Goal: Participate in discussion: Engage in conversation with other users on a specific topic

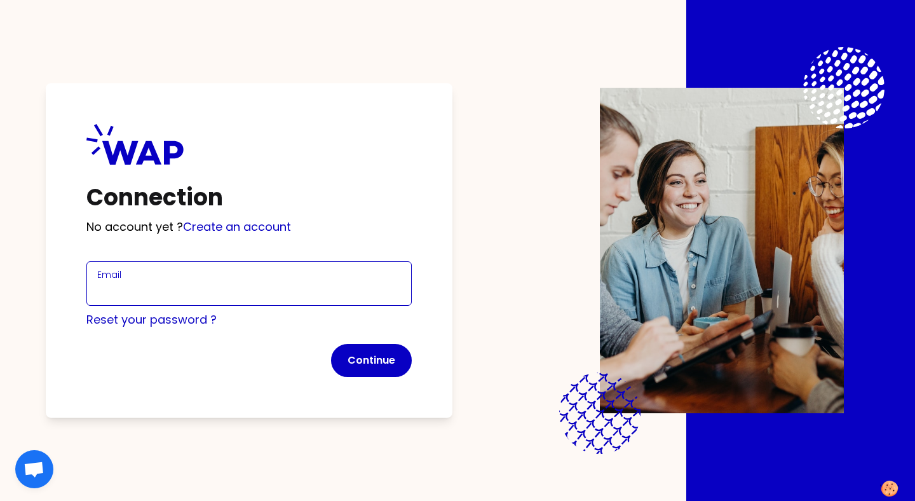
click at [244, 287] on input "Email" at bounding box center [249, 291] width 304 height 18
type input "[PERSON_NAME][EMAIL_ADDRESS][DOMAIN_NAME]"
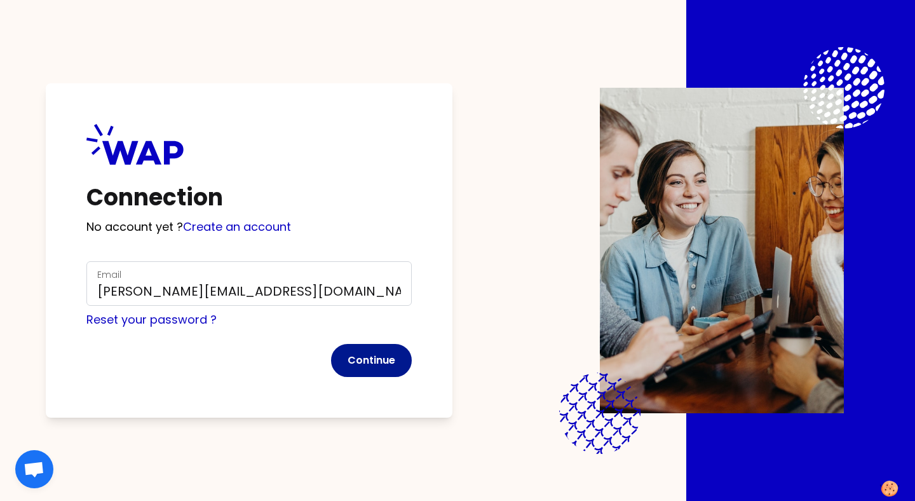
click at [370, 360] on button "Continue" at bounding box center [371, 360] width 81 height 33
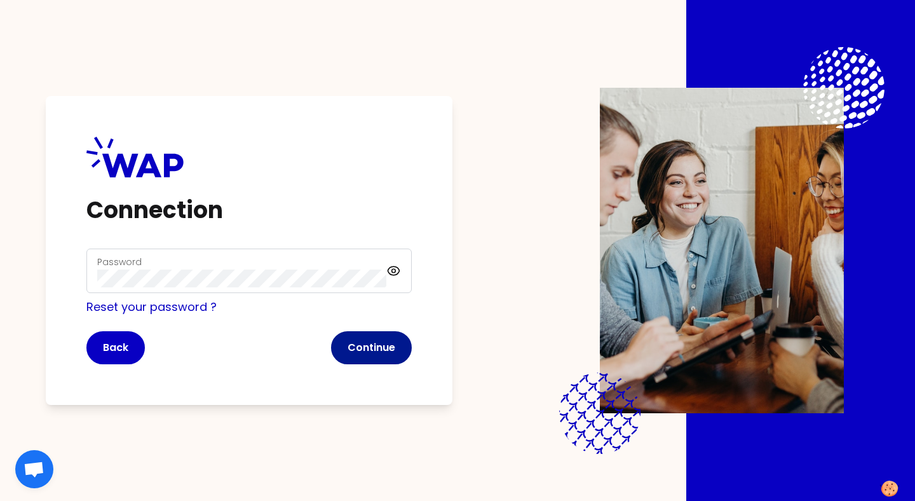
click at [403, 349] on button "Continue" at bounding box center [371, 347] width 81 height 33
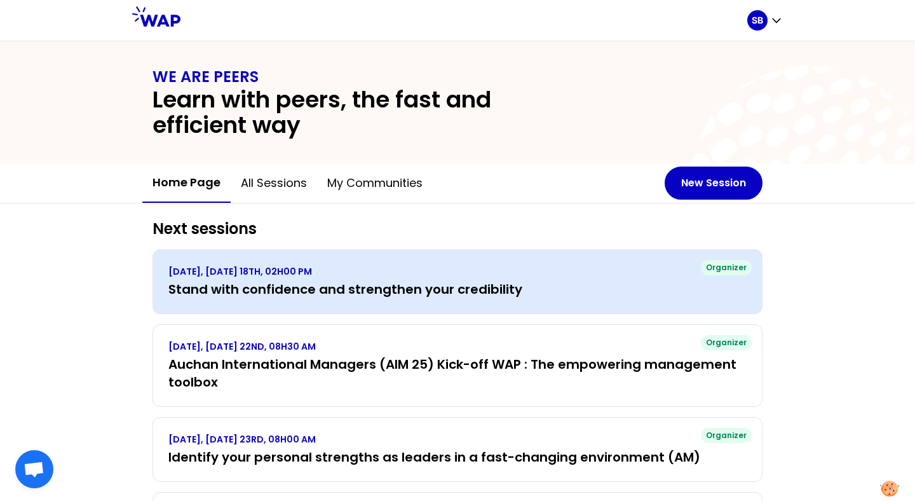
click at [514, 271] on p "[DATE], [DATE] 18TH, 02H00 PM" at bounding box center [457, 271] width 578 height 13
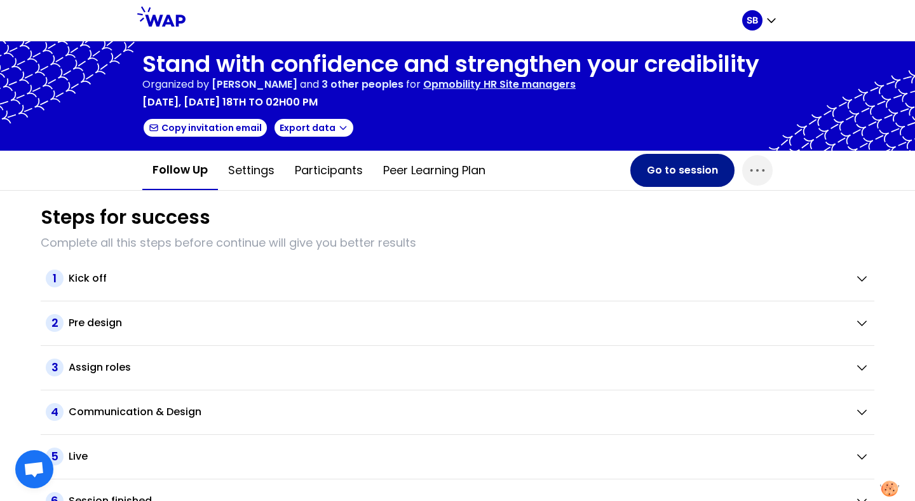
click at [672, 170] on button "Go to session" at bounding box center [682, 170] width 104 height 33
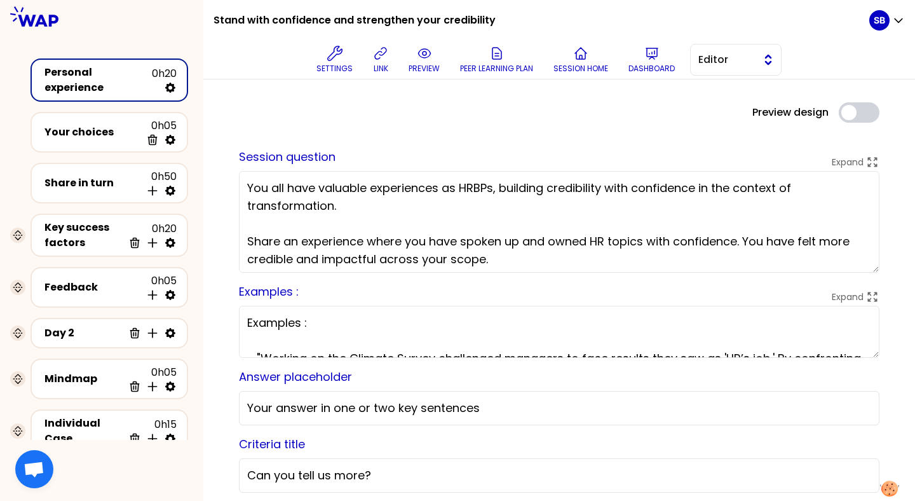
click at [719, 54] on span "Editor" at bounding box center [726, 59] width 57 height 15
click at [727, 107] on span "Facilitator" at bounding box center [743, 111] width 55 height 15
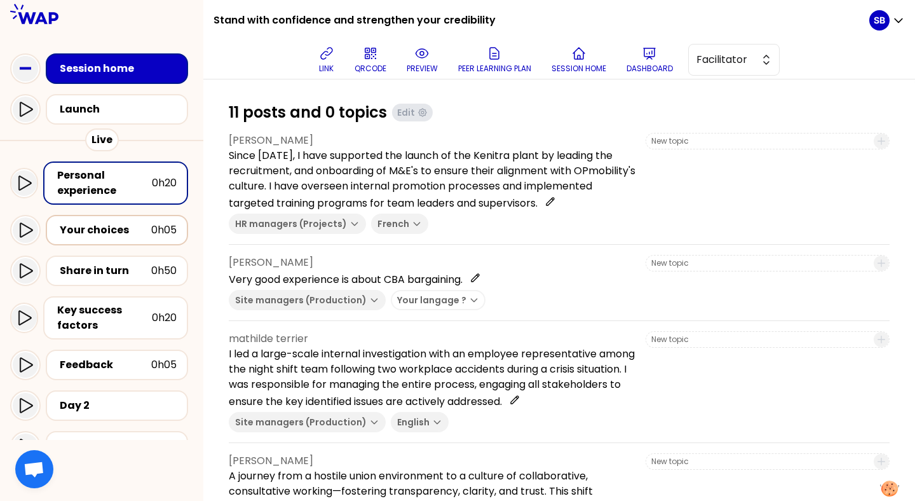
click at [137, 237] on div "Your choices 0h05" at bounding box center [116, 230] width 119 height 18
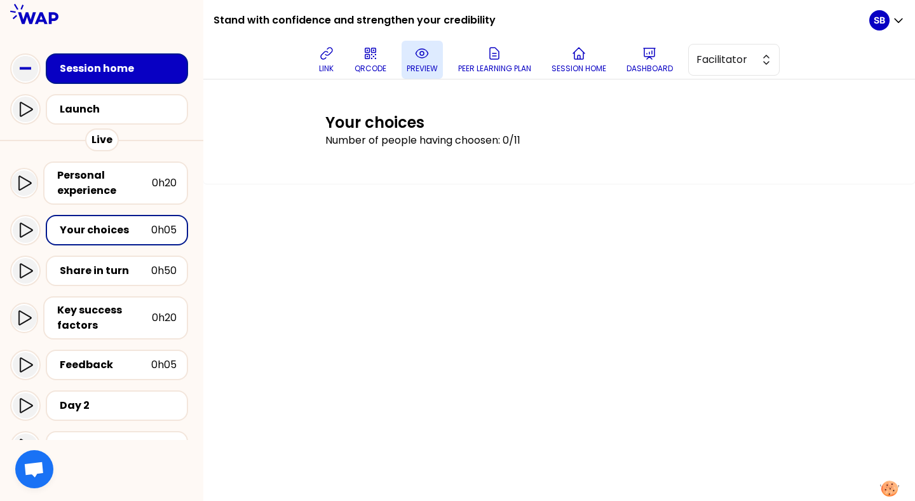
click at [422, 53] on icon at bounding box center [421, 53] width 15 height 15
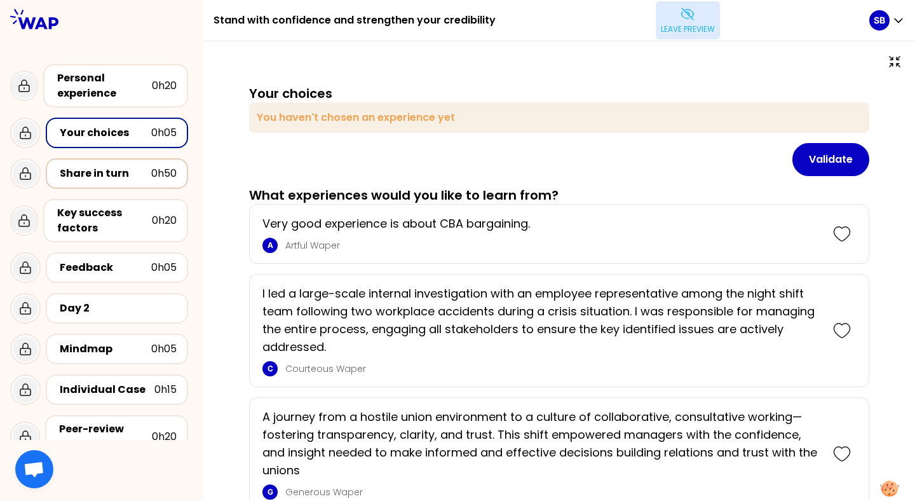
click at [124, 158] on div "Share in turn 0h50" at bounding box center [117, 173] width 142 height 30
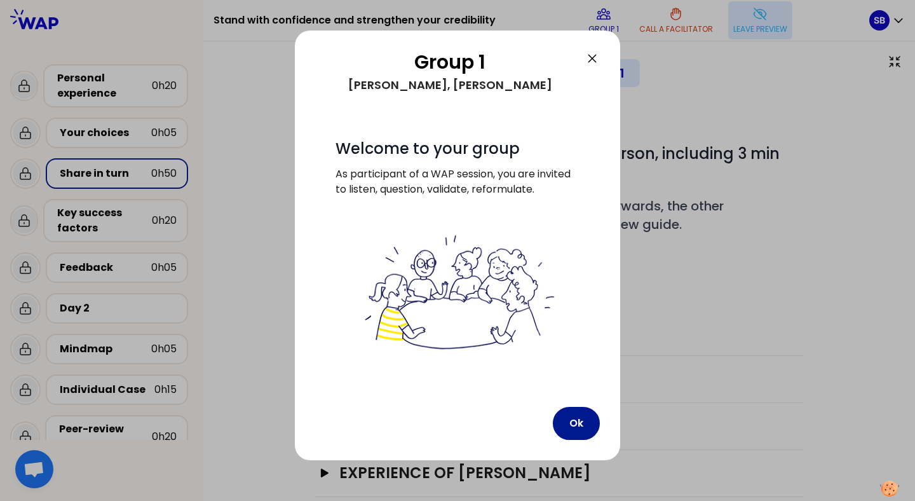
click at [576, 420] on button "Ok" at bounding box center [576, 423] width 47 height 33
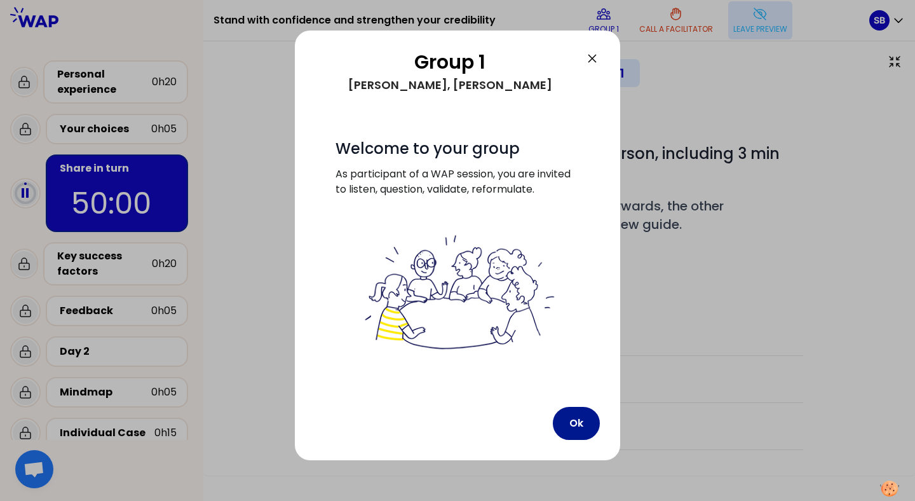
click at [574, 421] on button "Ok" at bounding box center [576, 423] width 47 height 33
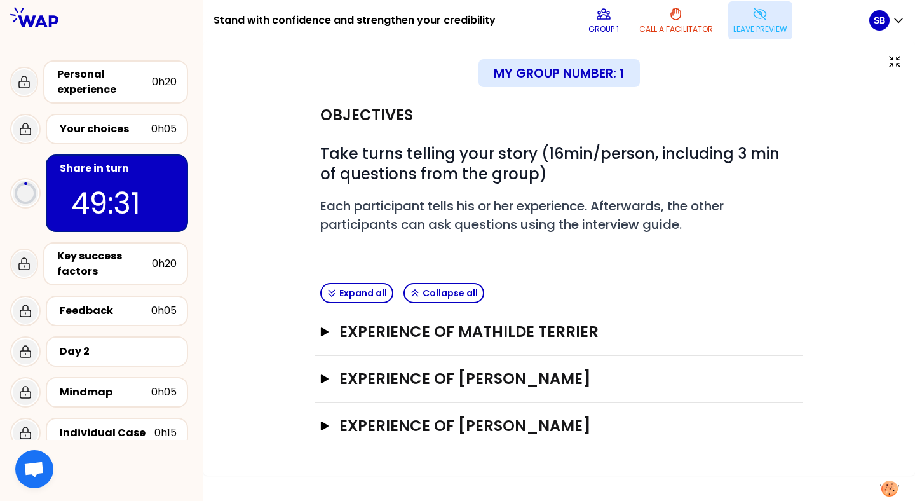
click at [609, 65] on div "My group number: 1" at bounding box center [558, 73] width 161 height 28
click at [892, 60] on icon at bounding box center [894, 62] width 10 height 10
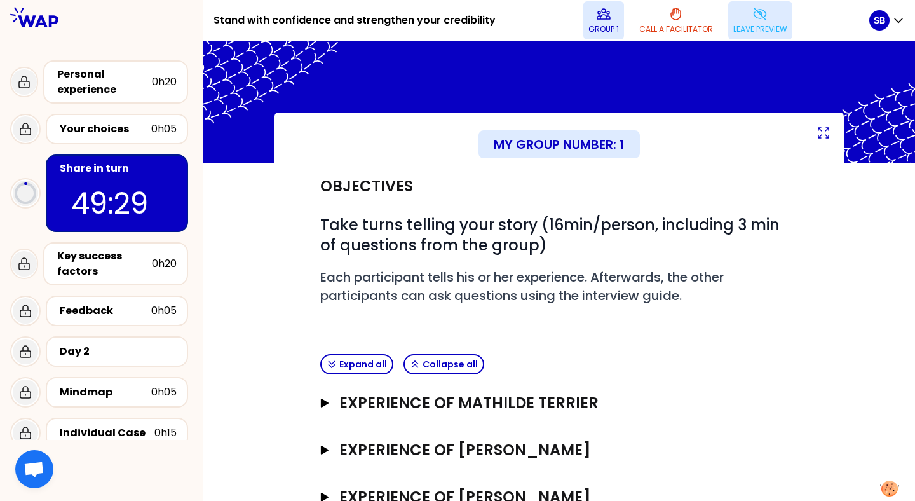
click at [601, 27] on p "Group 1" at bounding box center [603, 29] width 30 height 10
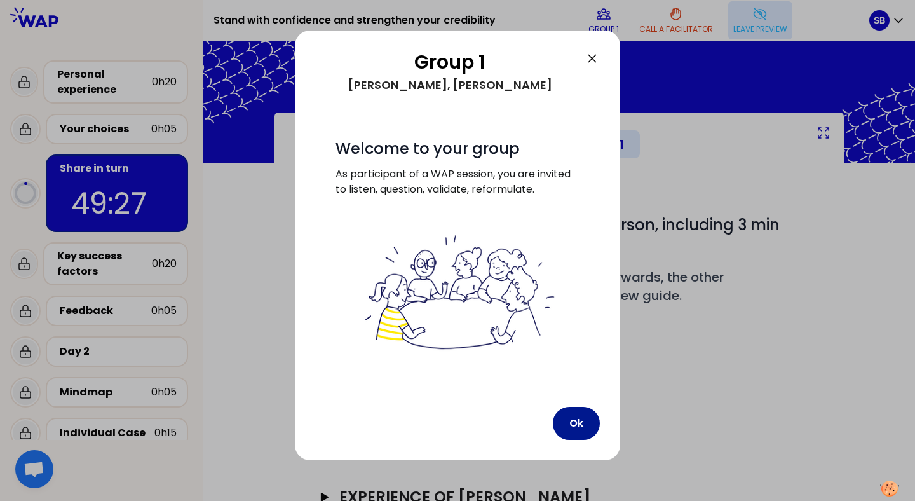
click at [572, 417] on button "Ok" at bounding box center [576, 423] width 47 height 33
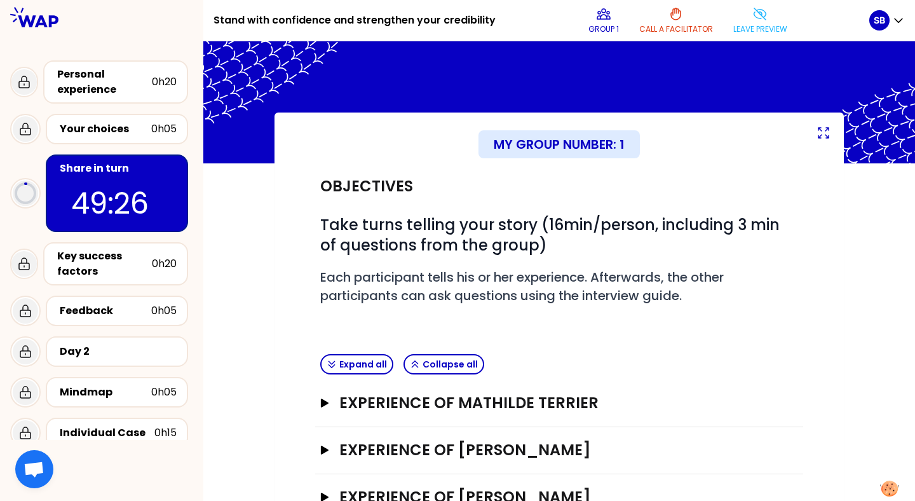
click at [758, 17] on icon at bounding box center [759, 13] width 15 height 15
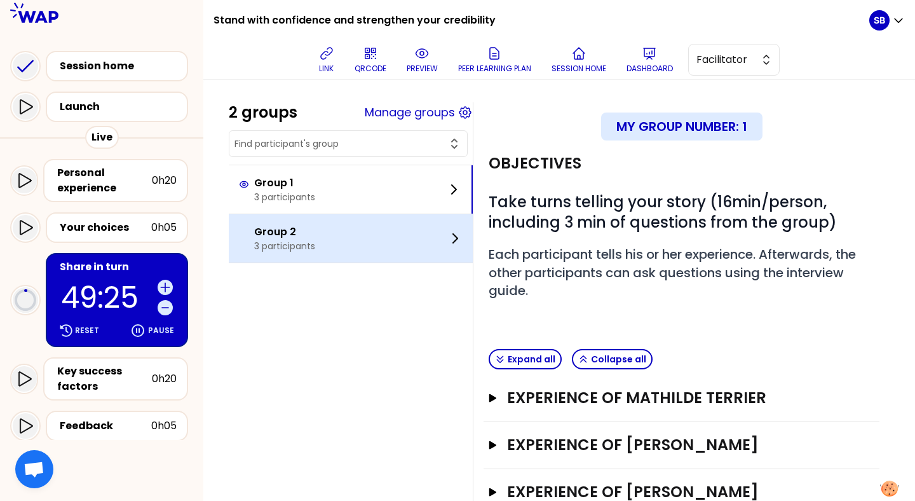
click at [325, 236] on div "Group 2 3 participants" at bounding box center [351, 238] width 244 height 48
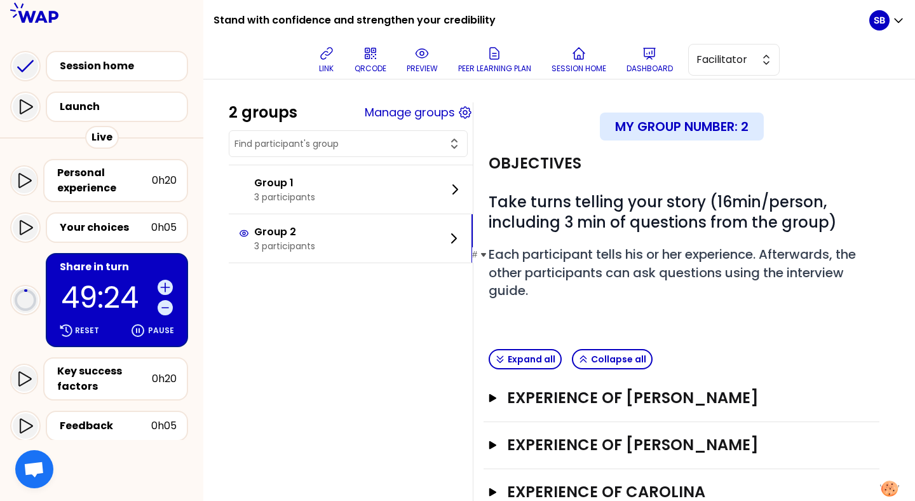
scroll to position [50, 0]
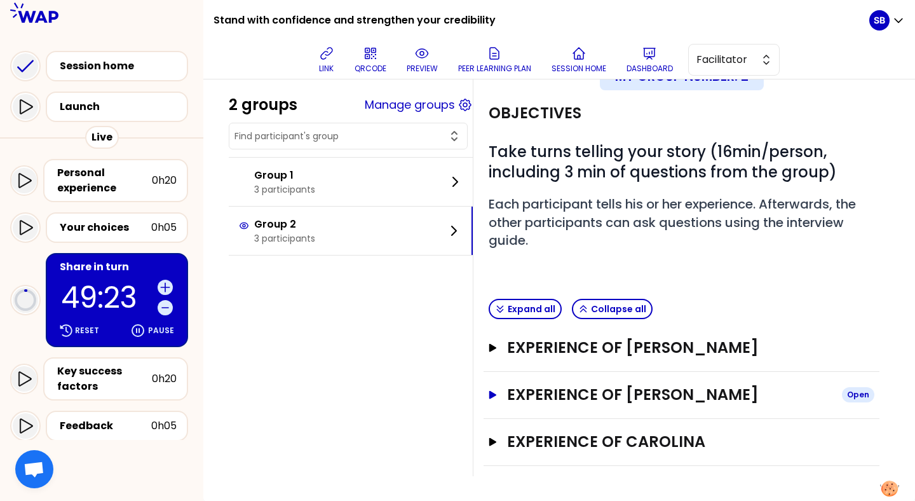
click at [558, 396] on h3 "EXPERIENCE OF [PERSON_NAME]" at bounding box center [669, 394] width 325 height 20
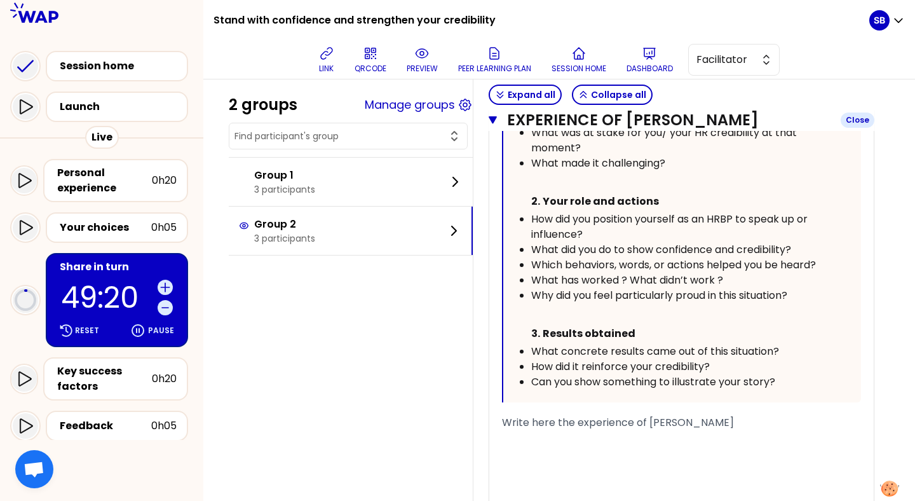
scroll to position [548, 0]
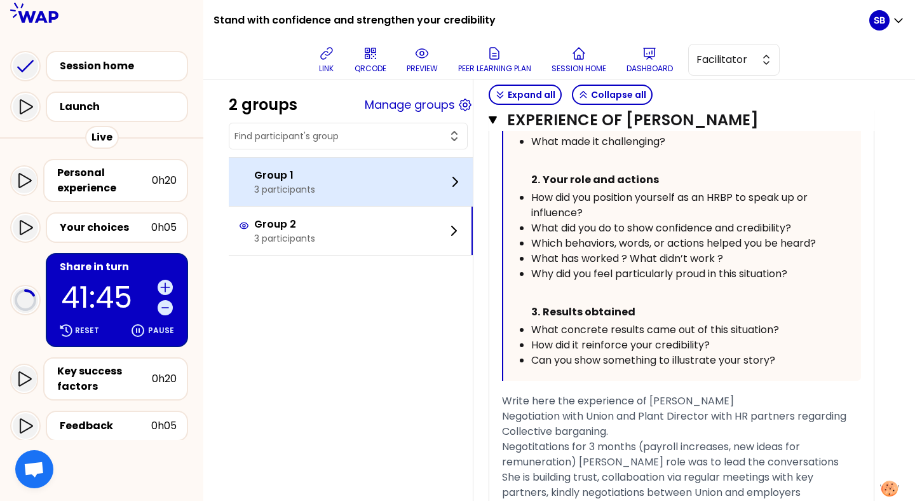
click at [394, 181] on div "Group 1 3 participants" at bounding box center [351, 182] width 244 height 48
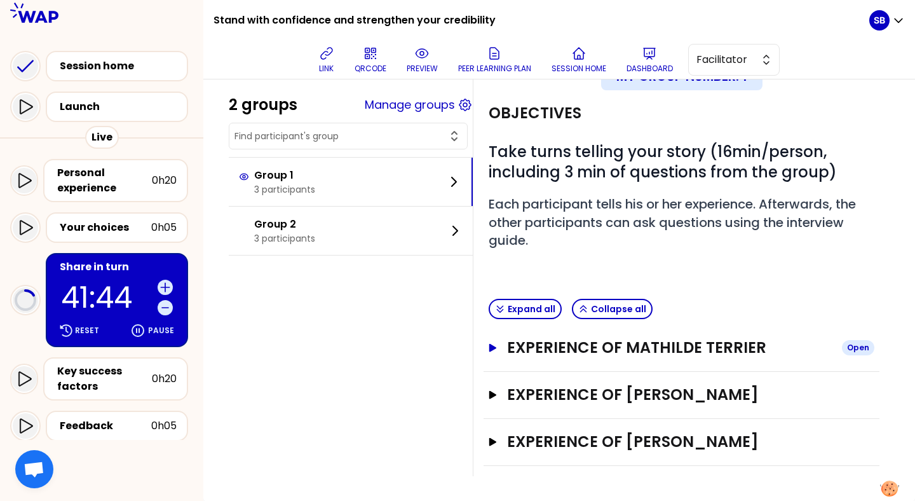
click at [607, 352] on h3 "EXPERIENCE OF mathilde terrier" at bounding box center [669, 347] width 325 height 20
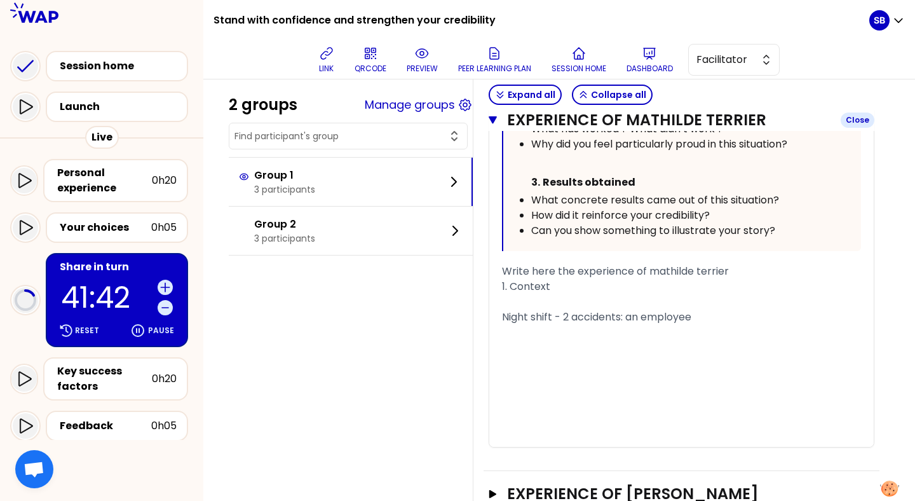
scroll to position [928, 0]
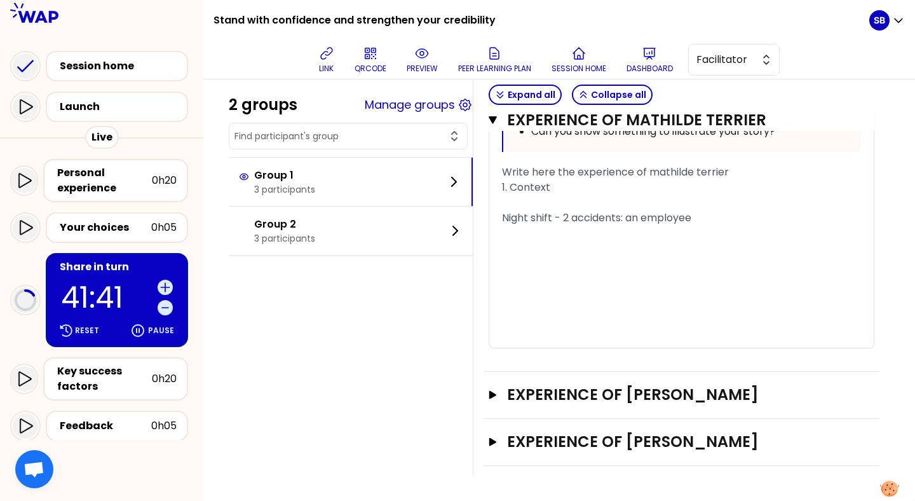
click at [618, 226] on div "﻿" at bounding box center [681, 233] width 359 height 15
click at [567, 396] on h3 "EXPERIENCE OF [PERSON_NAME]" at bounding box center [669, 394] width 325 height 20
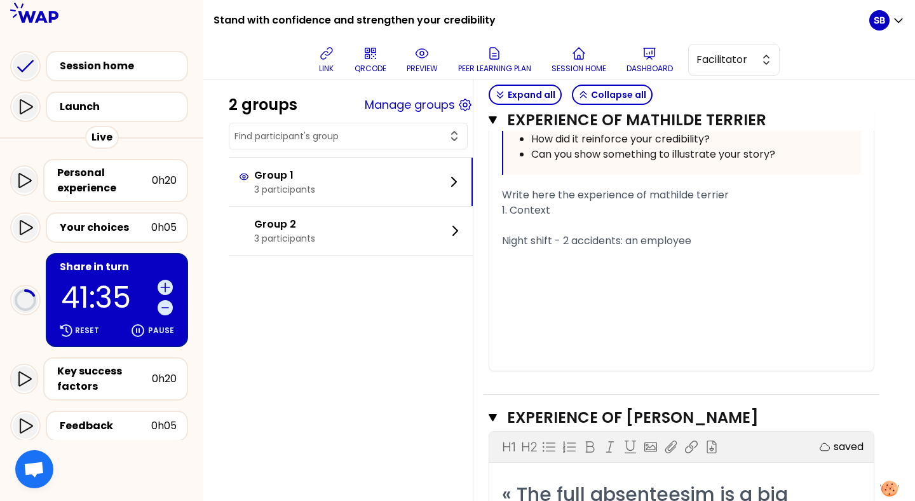
scroll to position [894, 0]
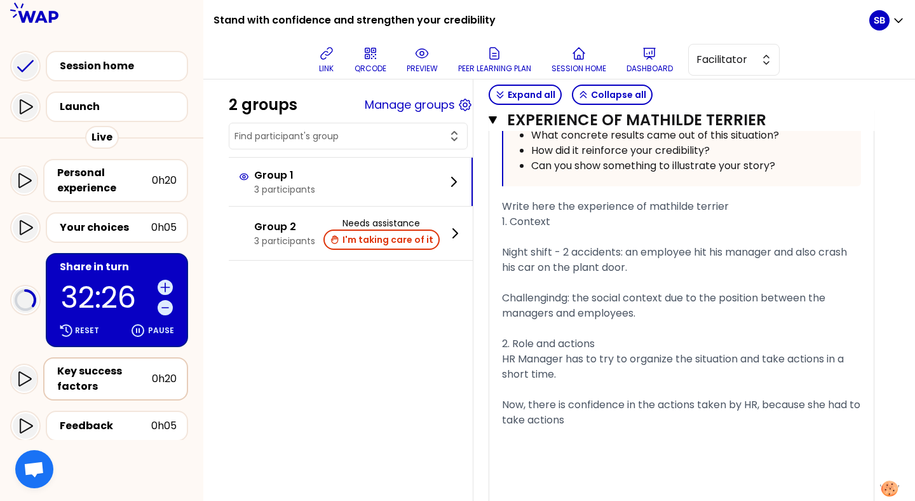
click at [138, 382] on div "Key success factors" at bounding box center [104, 378] width 95 height 30
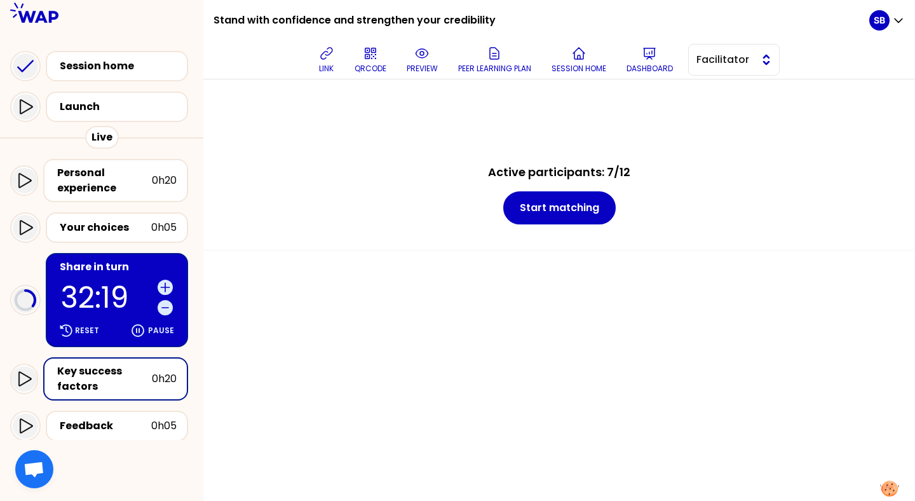
click at [719, 71] on button "Facilitator" at bounding box center [733, 60] width 91 height 32
click at [718, 92] on span "Editor" at bounding box center [741, 91] width 55 height 15
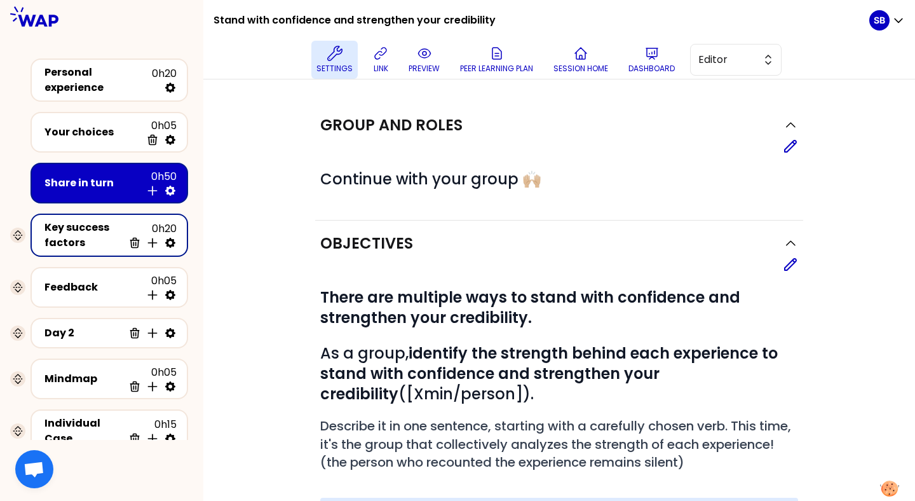
click at [331, 58] on icon at bounding box center [334, 53] width 15 height 15
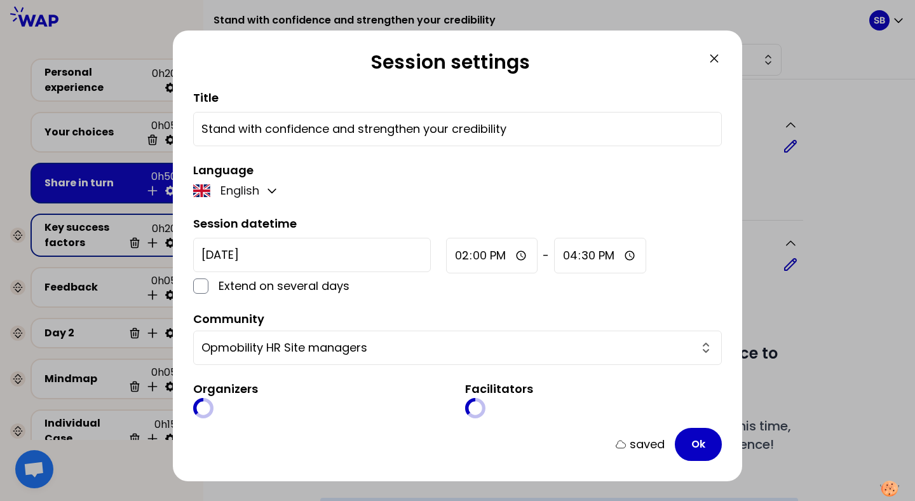
click at [713, 56] on icon at bounding box center [713, 58] width 15 height 15
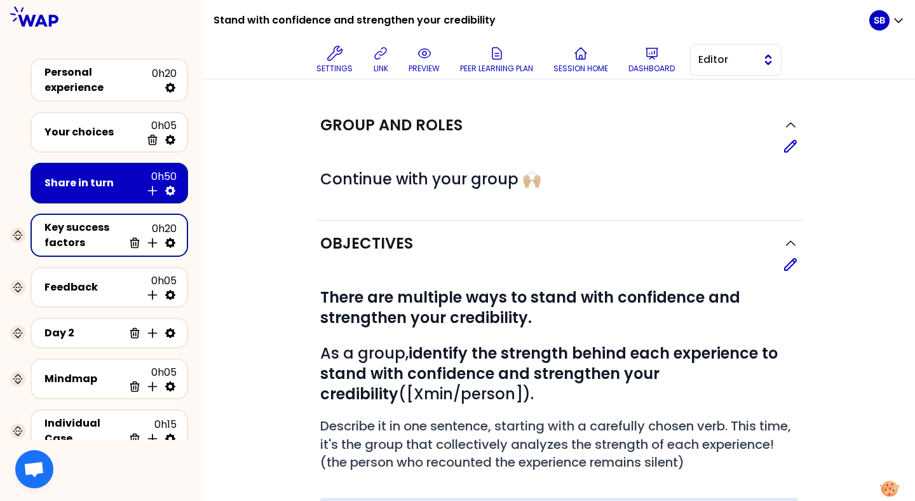
click at [736, 58] on span "Editor" at bounding box center [726, 59] width 57 height 15
click at [720, 104] on span "Facilitator" at bounding box center [743, 111] width 55 height 15
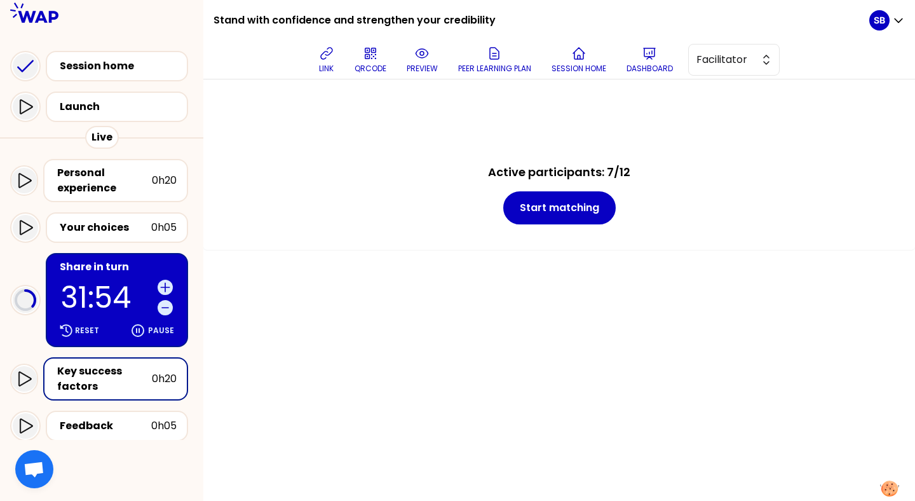
click at [130, 379] on div "Key success factors" at bounding box center [104, 378] width 95 height 30
click at [126, 297] on p "31:53" at bounding box center [106, 297] width 91 height 29
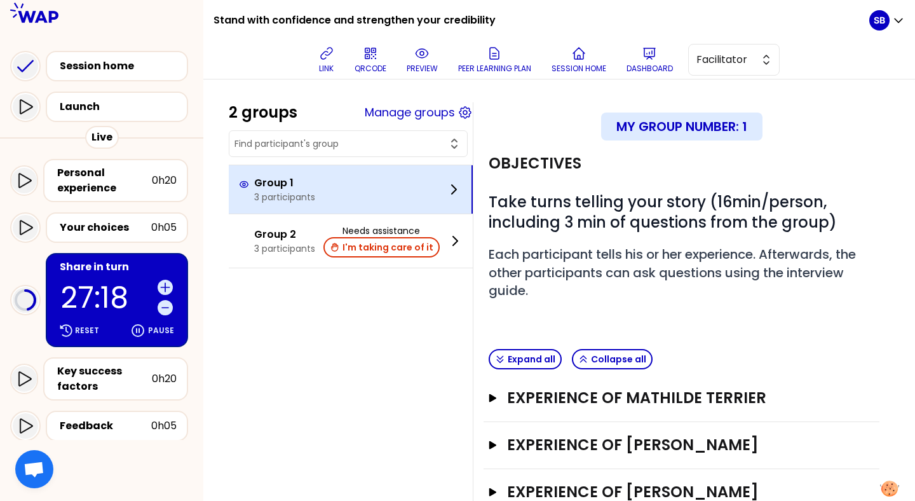
click at [421, 187] on div "Group 1 3 participants" at bounding box center [351, 189] width 244 height 48
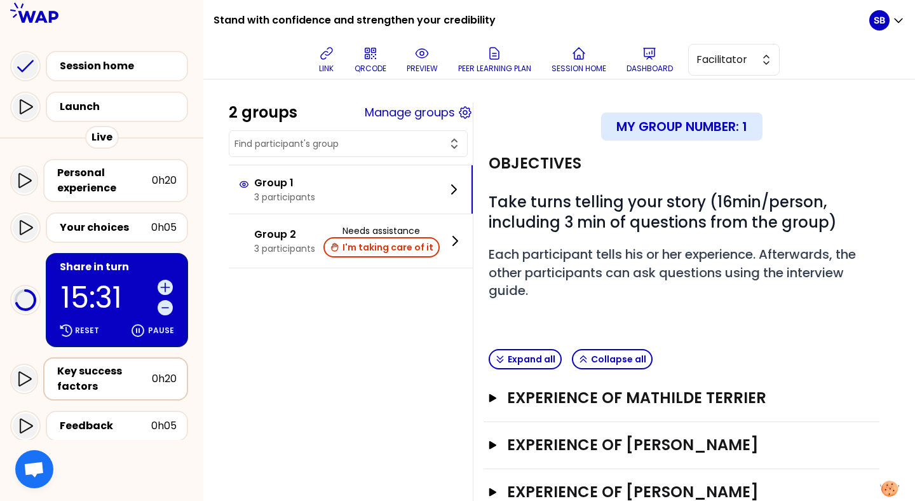
click at [93, 381] on div "Key success factors" at bounding box center [104, 378] width 95 height 30
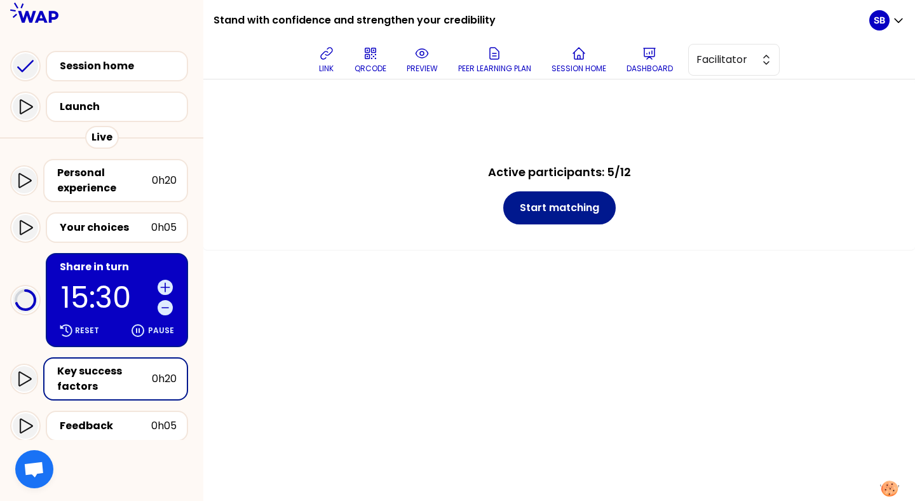
click at [579, 210] on button "Start matching" at bounding box center [559, 207] width 112 height 33
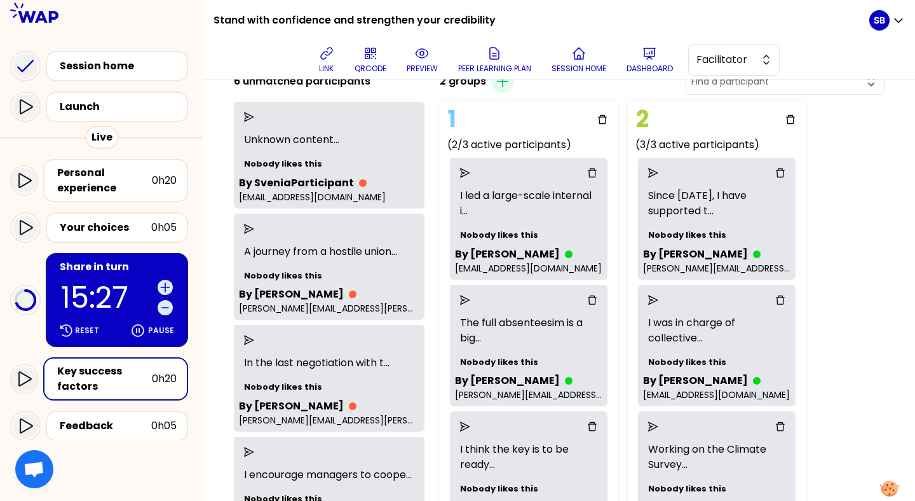
scroll to position [75, 0]
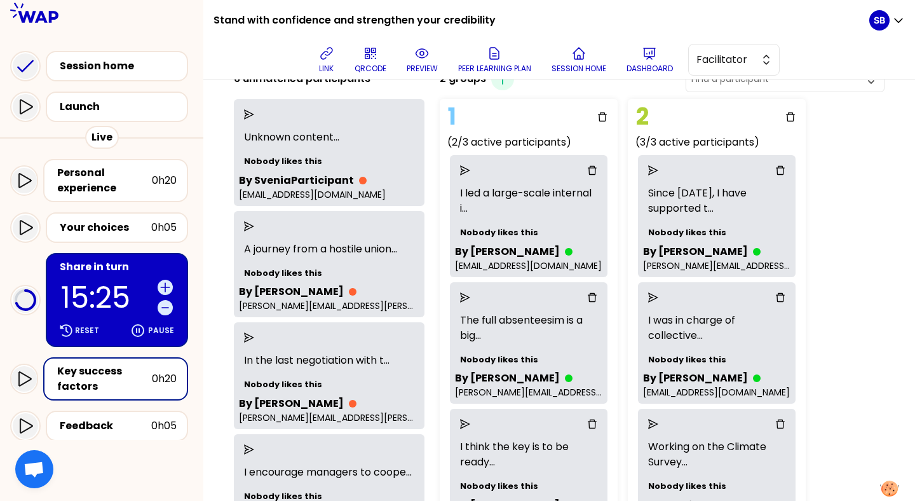
click at [784, 166] on icon "delete" at bounding box center [780, 170] width 10 height 10
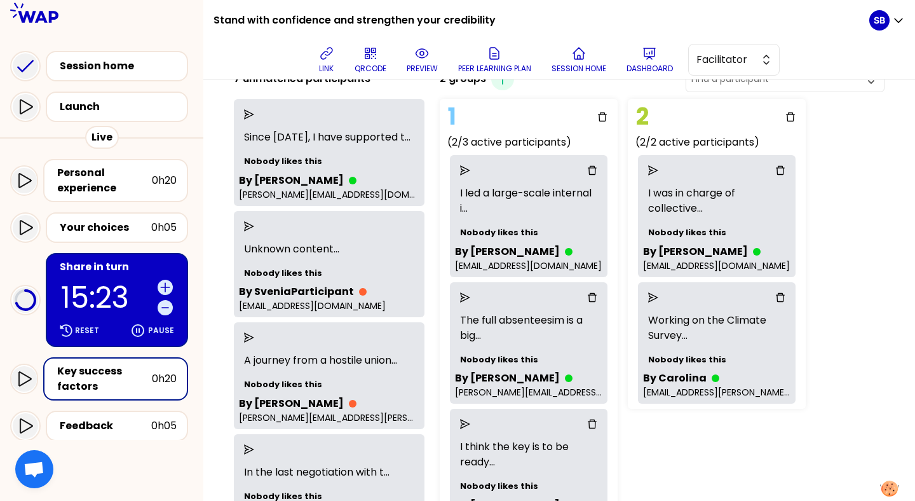
click at [654, 169] on icon "send" at bounding box center [653, 170] width 10 height 10
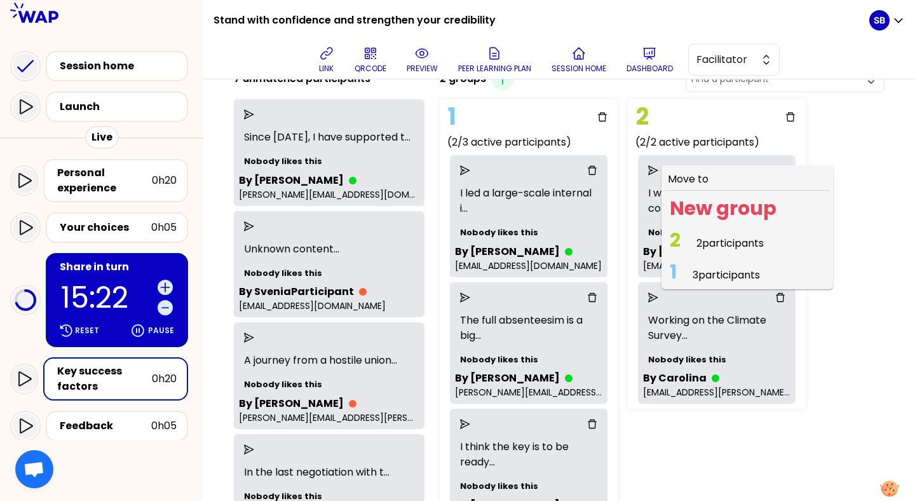
click at [722, 273] on span "3 participants" at bounding box center [725, 274] width 67 height 15
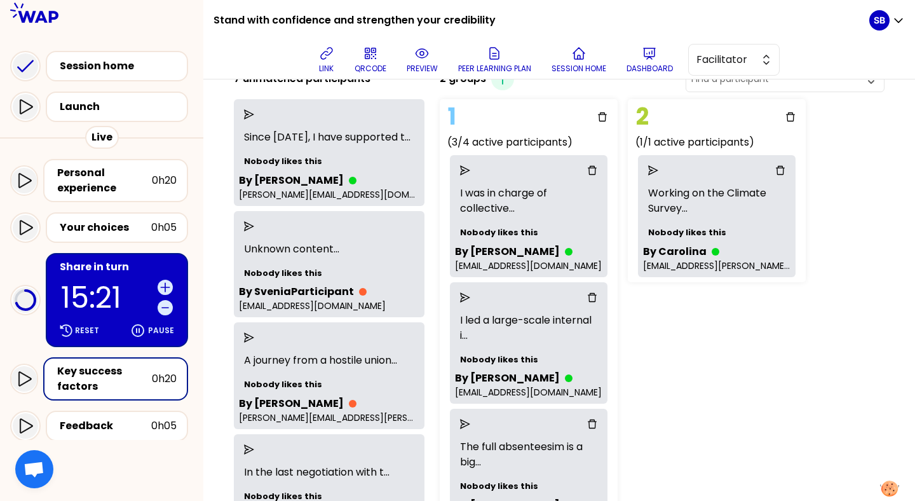
click at [652, 170] on icon "send" at bounding box center [653, 170] width 10 height 10
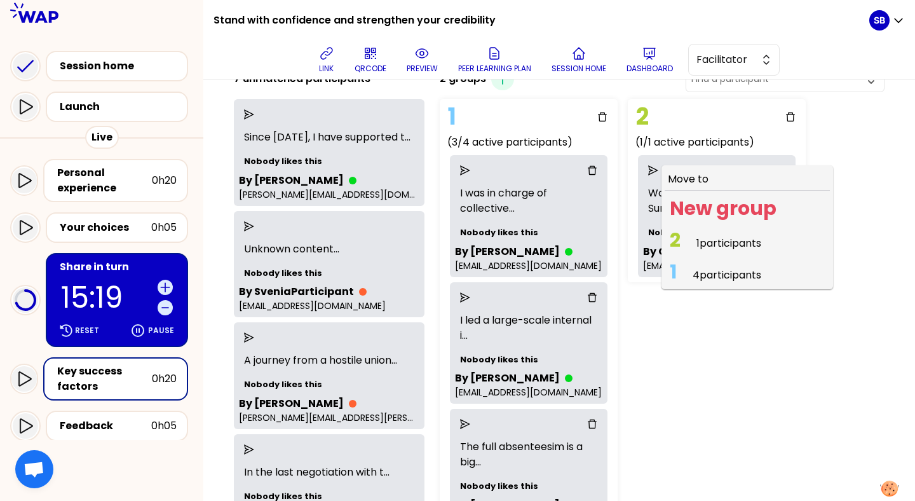
click at [713, 273] on span "4 participants" at bounding box center [726, 274] width 69 height 15
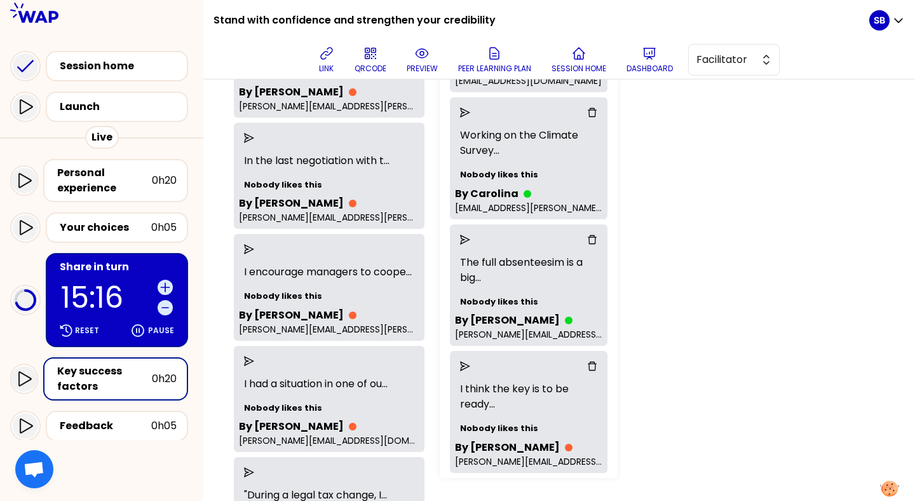
scroll to position [403, 0]
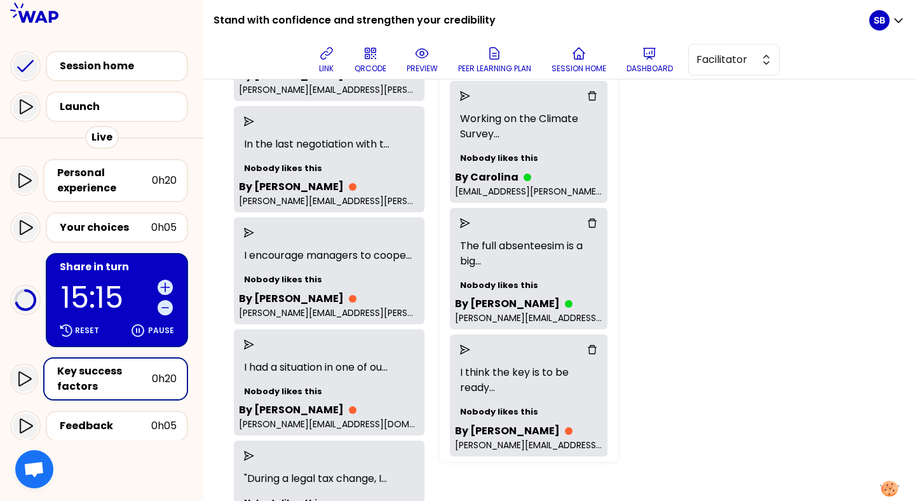
click at [593, 344] on div at bounding box center [528, 349] width 147 height 20
click at [593, 350] on icon "delete" at bounding box center [592, 349] width 10 height 10
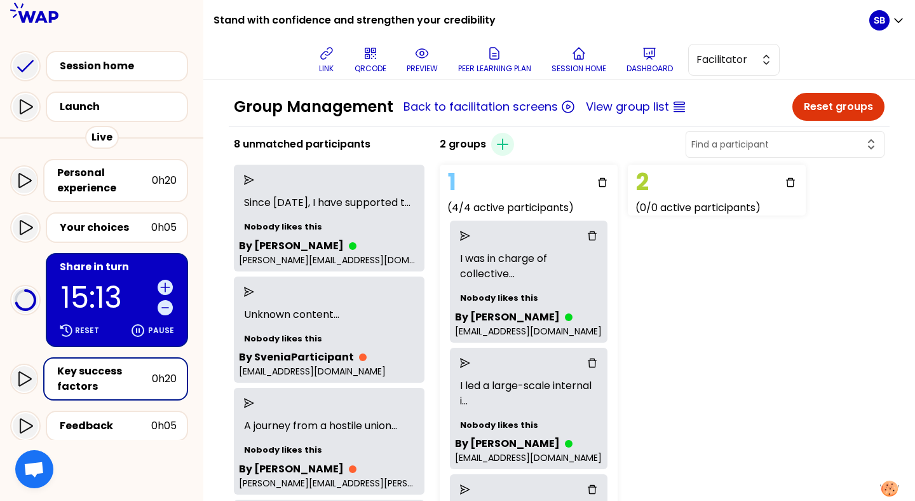
scroll to position [0, 0]
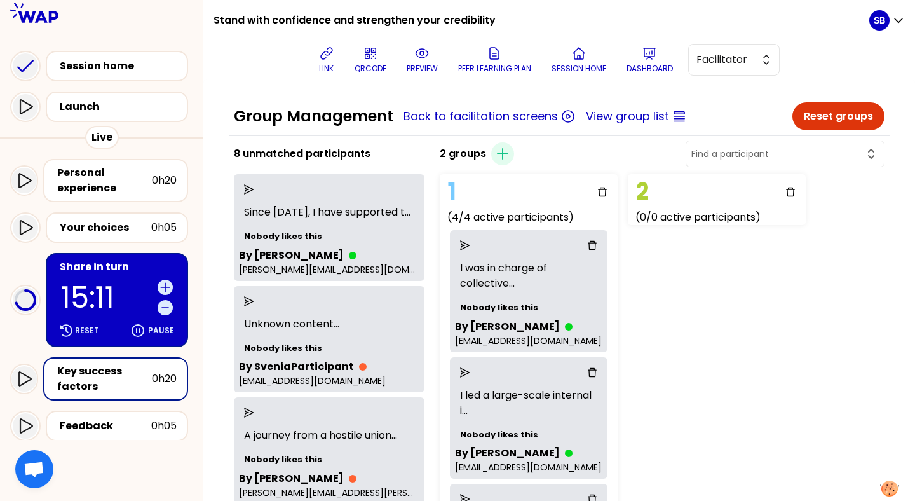
click at [848, 124] on button "Reset groups" at bounding box center [838, 116] width 92 height 28
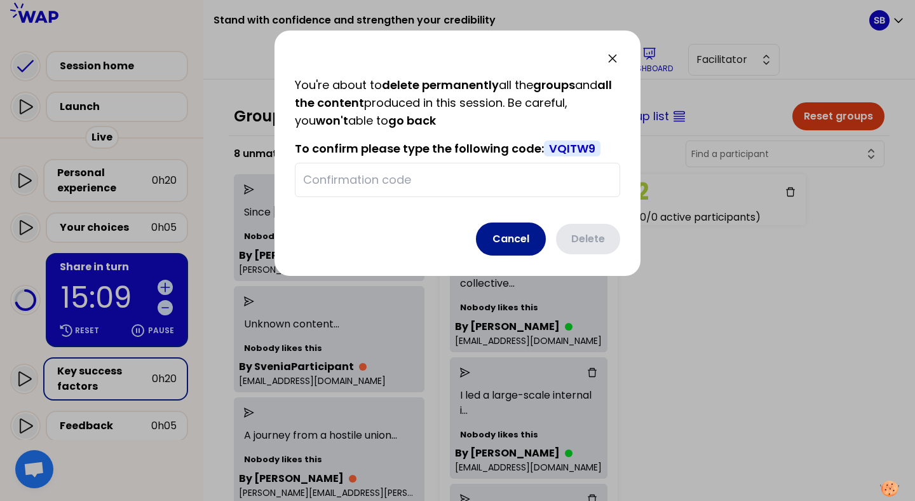
click at [530, 246] on button "Cancel" at bounding box center [511, 238] width 70 height 33
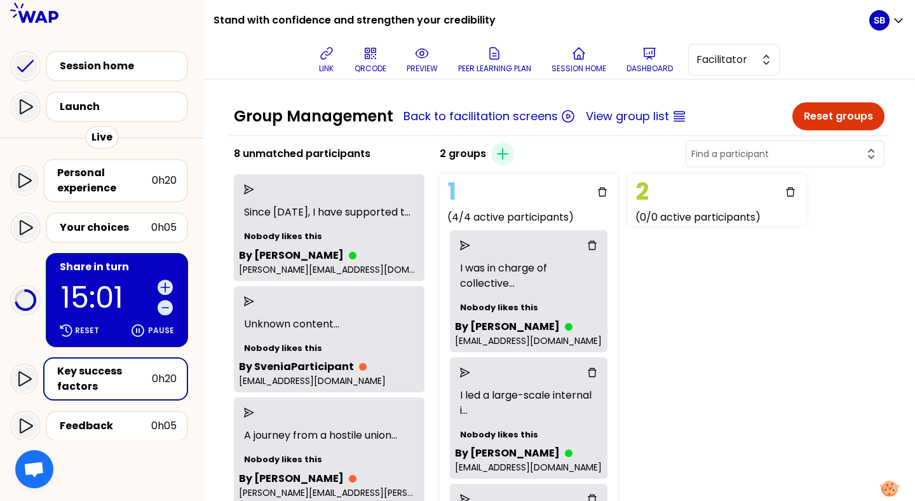
click at [100, 310] on p "15:01" at bounding box center [106, 297] width 91 height 29
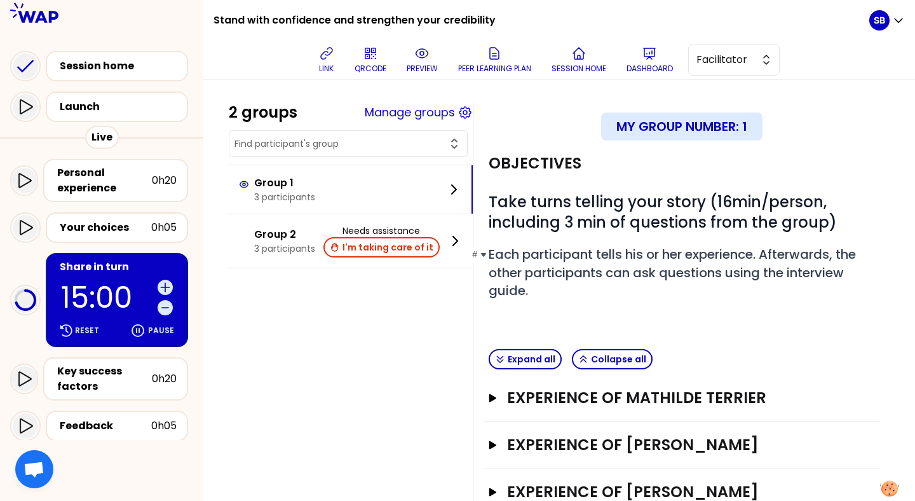
scroll to position [50, 0]
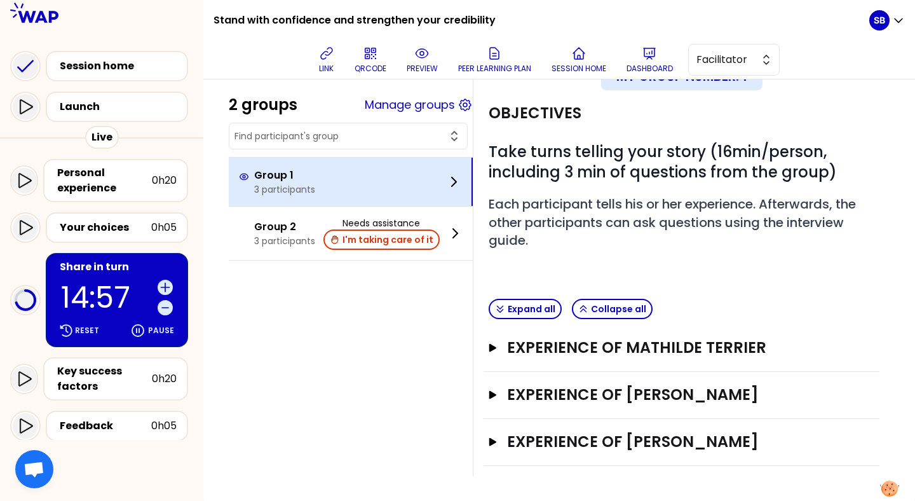
click at [262, 201] on div "Group 1 3 participants" at bounding box center [351, 182] width 244 height 48
click at [284, 179] on p "Group 1" at bounding box center [284, 175] width 61 height 15
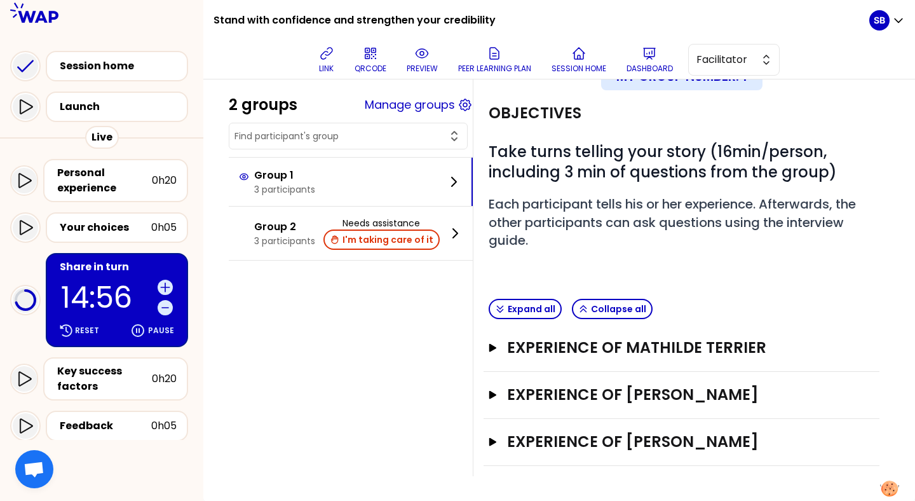
click at [111, 301] on p "14:56" at bounding box center [106, 297] width 91 height 29
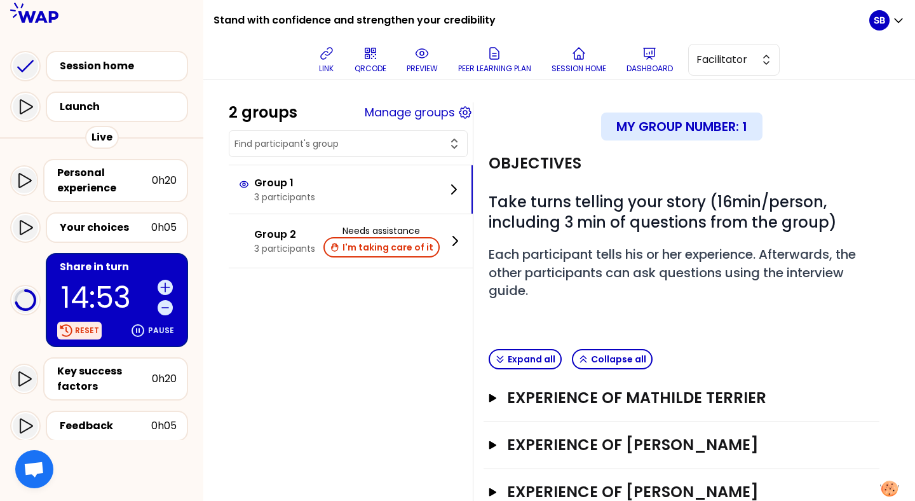
click at [88, 325] on p "Reset" at bounding box center [87, 330] width 24 height 10
click at [105, 387] on div "Key success factors" at bounding box center [104, 378] width 95 height 30
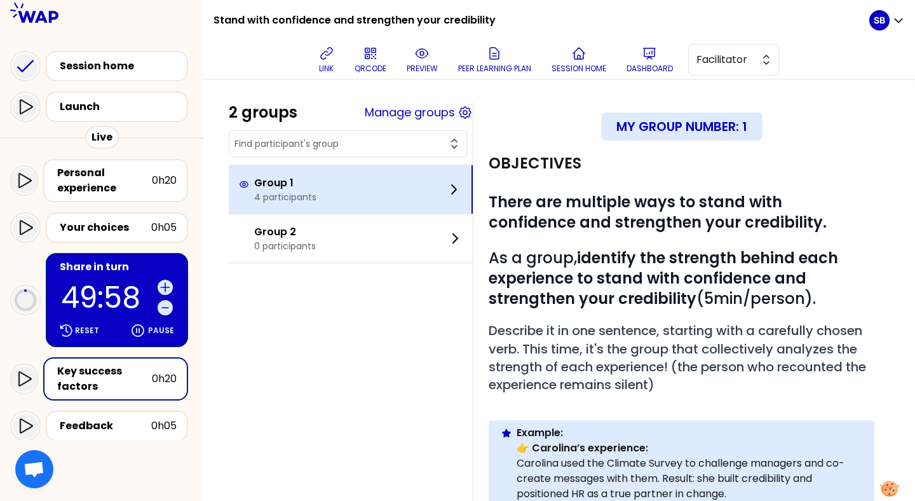
click at [356, 203] on div "Group 1 4 participants" at bounding box center [351, 189] width 244 height 48
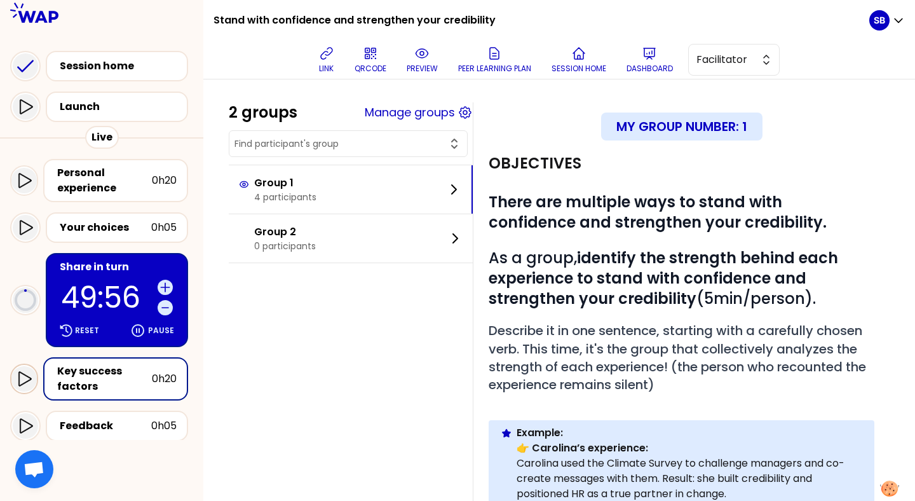
click at [29, 382] on icon at bounding box center [24, 378] width 15 height 15
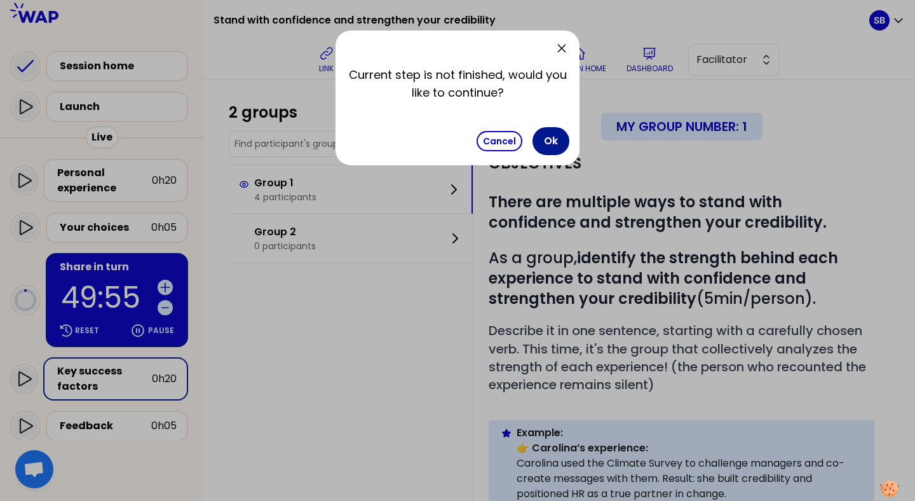
click at [550, 149] on button "Ok" at bounding box center [550, 141] width 37 height 28
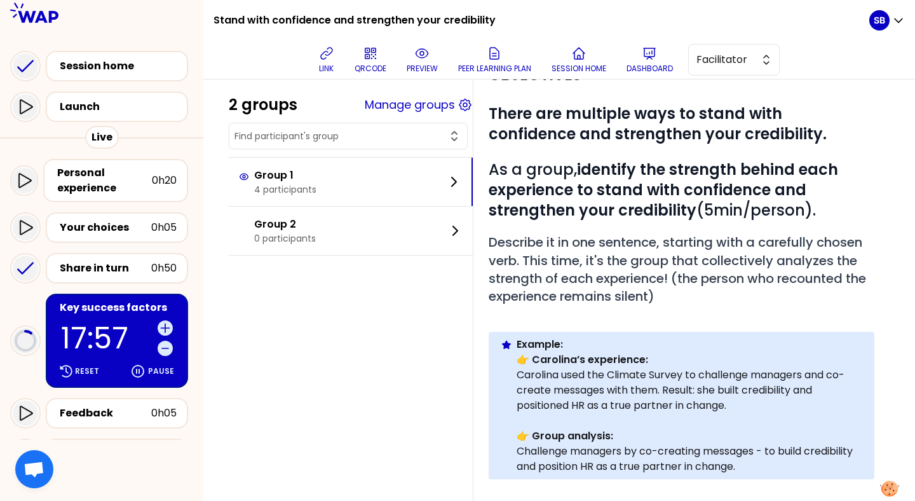
scroll to position [88, 0]
click at [118, 268] on div "Share in turn" at bounding box center [105, 267] width 91 height 15
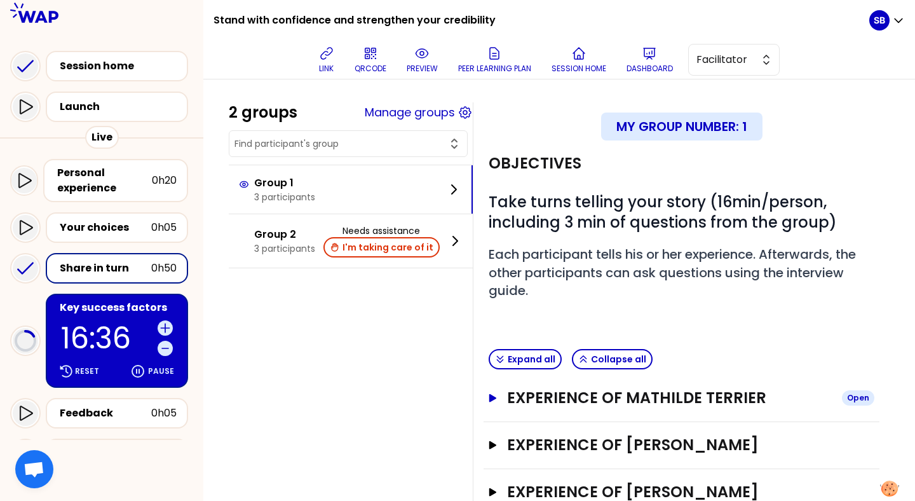
scroll to position [50, 0]
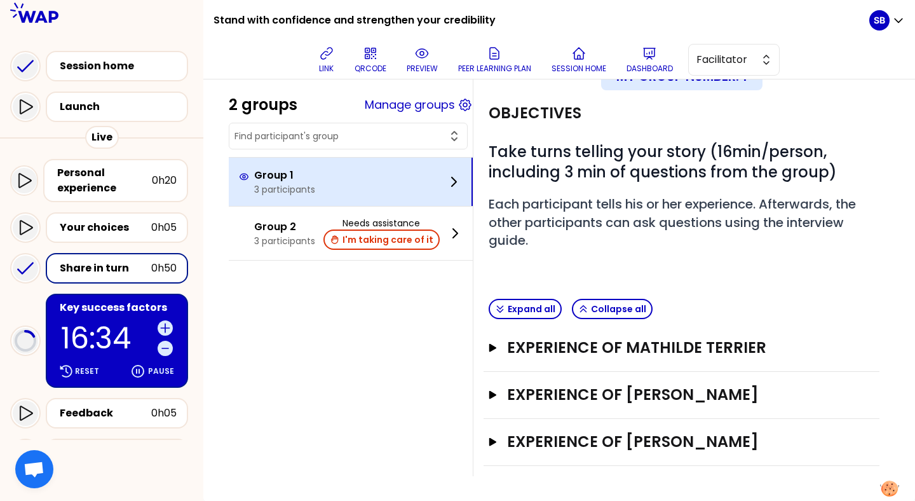
click at [269, 197] on div "Group 1 3 participants" at bounding box center [351, 182] width 244 height 48
click at [269, 179] on p "Group 1" at bounding box center [284, 175] width 61 height 15
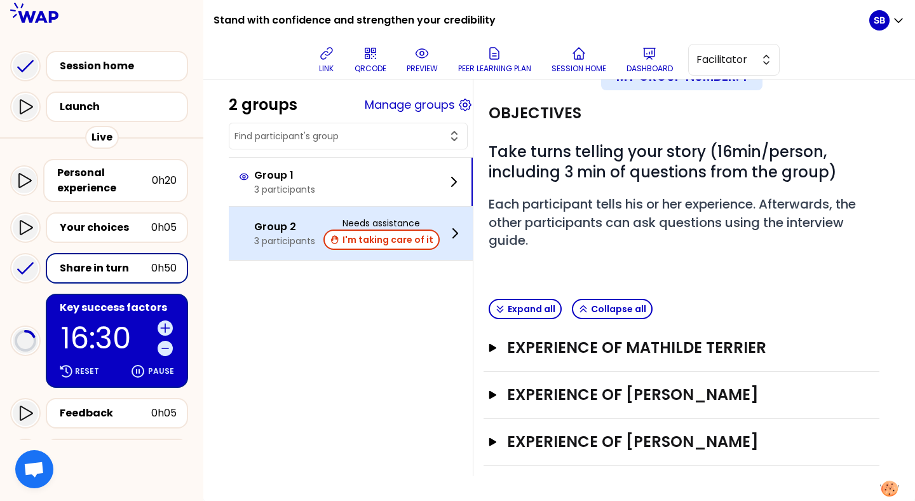
click at [285, 244] on p "3 participants" at bounding box center [284, 240] width 61 height 13
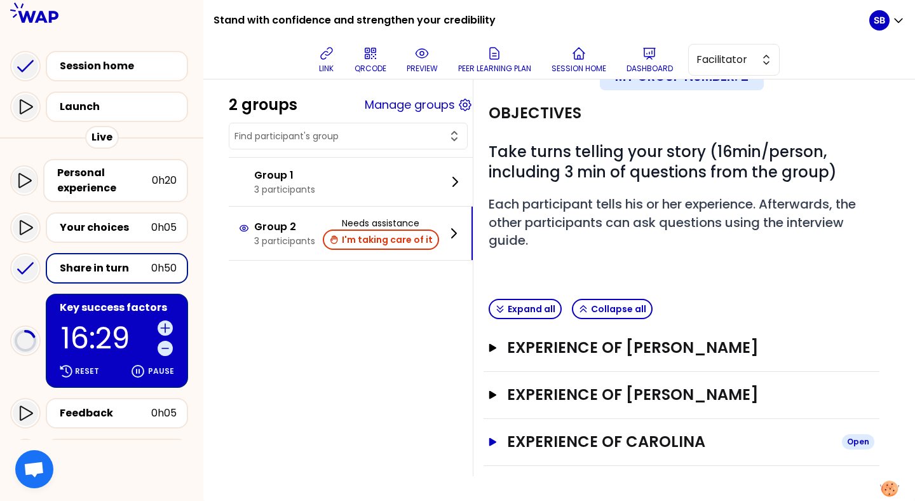
click at [692, 438] on h3 "EXPERIENCE OF Carolina" at bounding box center [669, 441] width 325 height 20
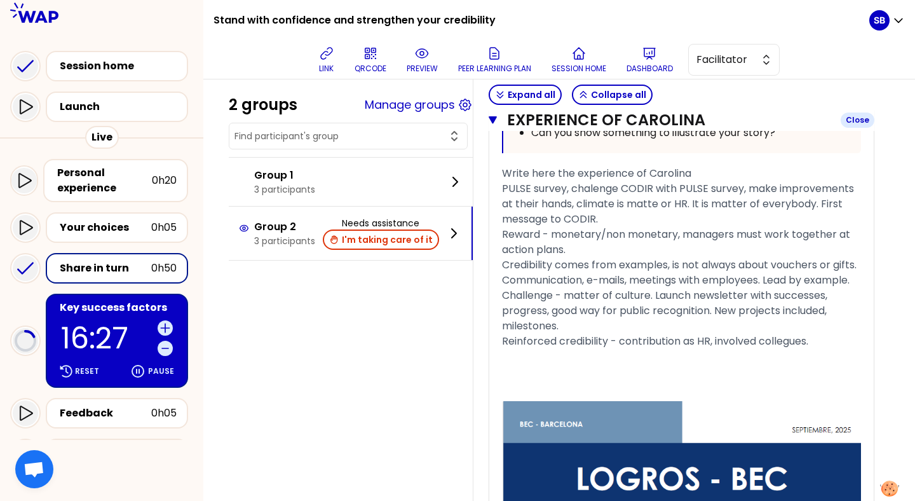
scroll to position [933, 0]
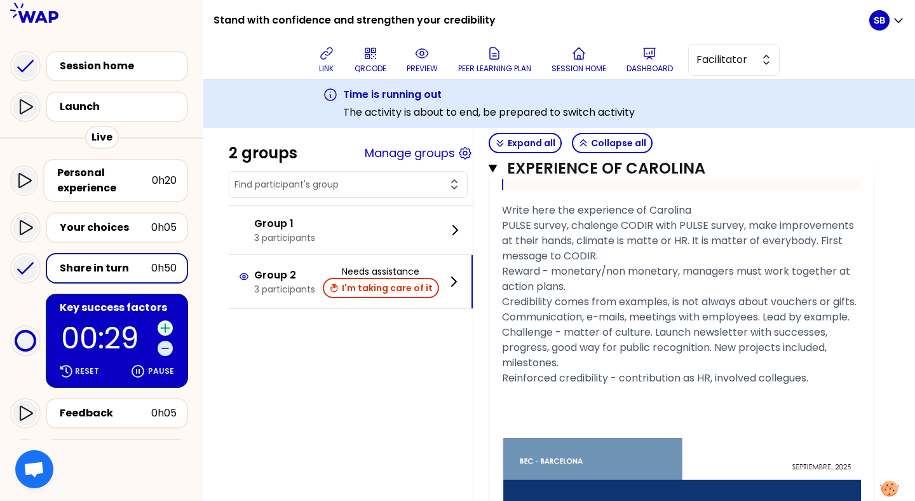
click at [161, 325] on icon at bounding box center [165, 327] width 13 height 13
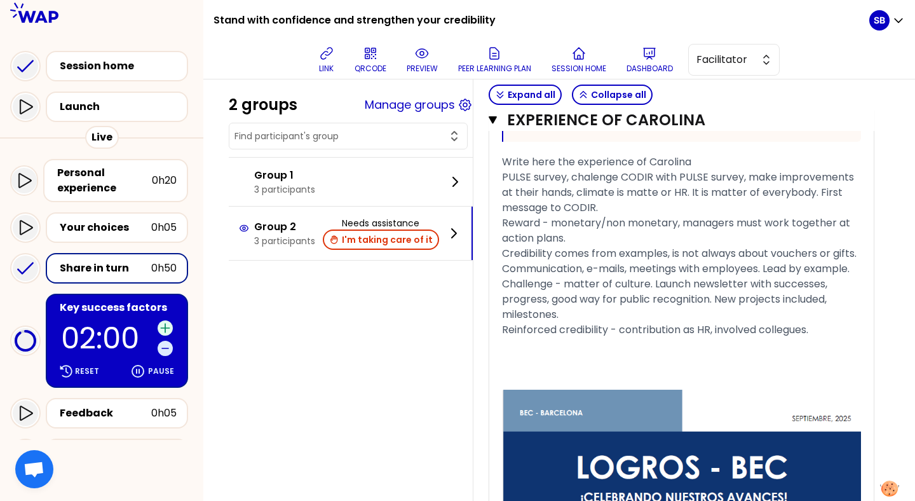
click at [161, 325] on icon at bounding box center [165, 327] width 13 height 13
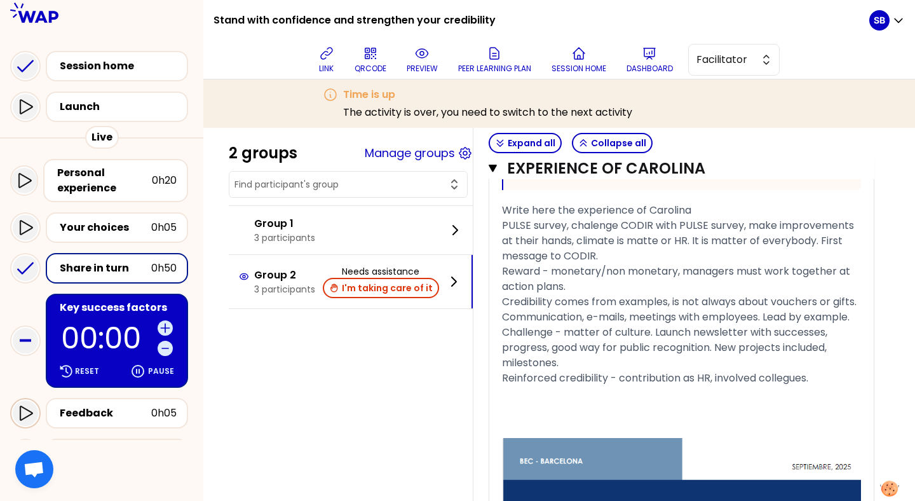
click at [20, 410] on icon at bounding box center [26, 413] width 13 height 15
